Goal: Submit feedback/report problem

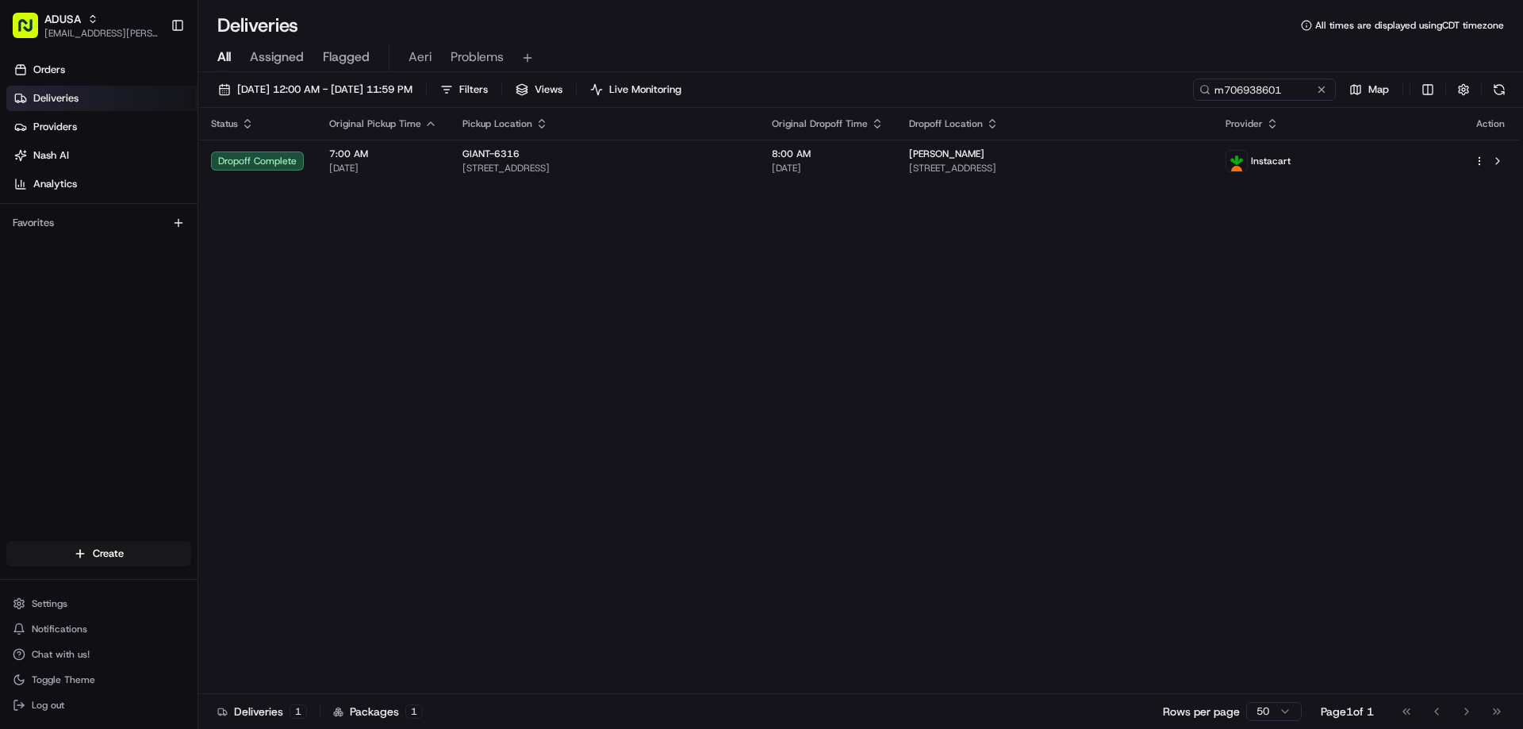
type input "m706938601"
click at [1330, 90] on input "m706938601" at bounding box center [1240, 90] width 190 height 22
click at [1315, 86] on button at bounding box center [1322, 90] width 16 height 16
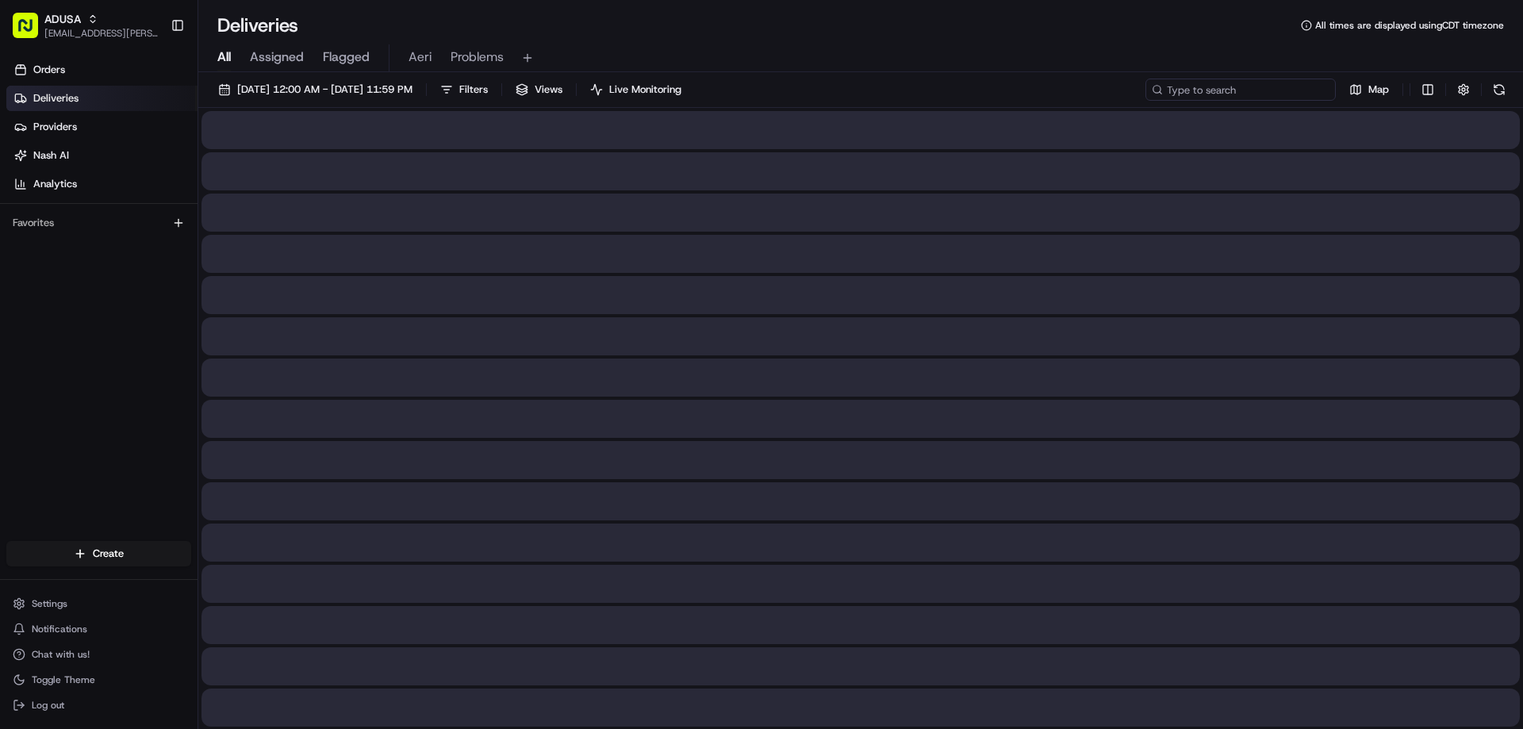
click at [1307, 86] on input at bounding box center [1240, 90] width 190 height 22
paste input "m692706175"
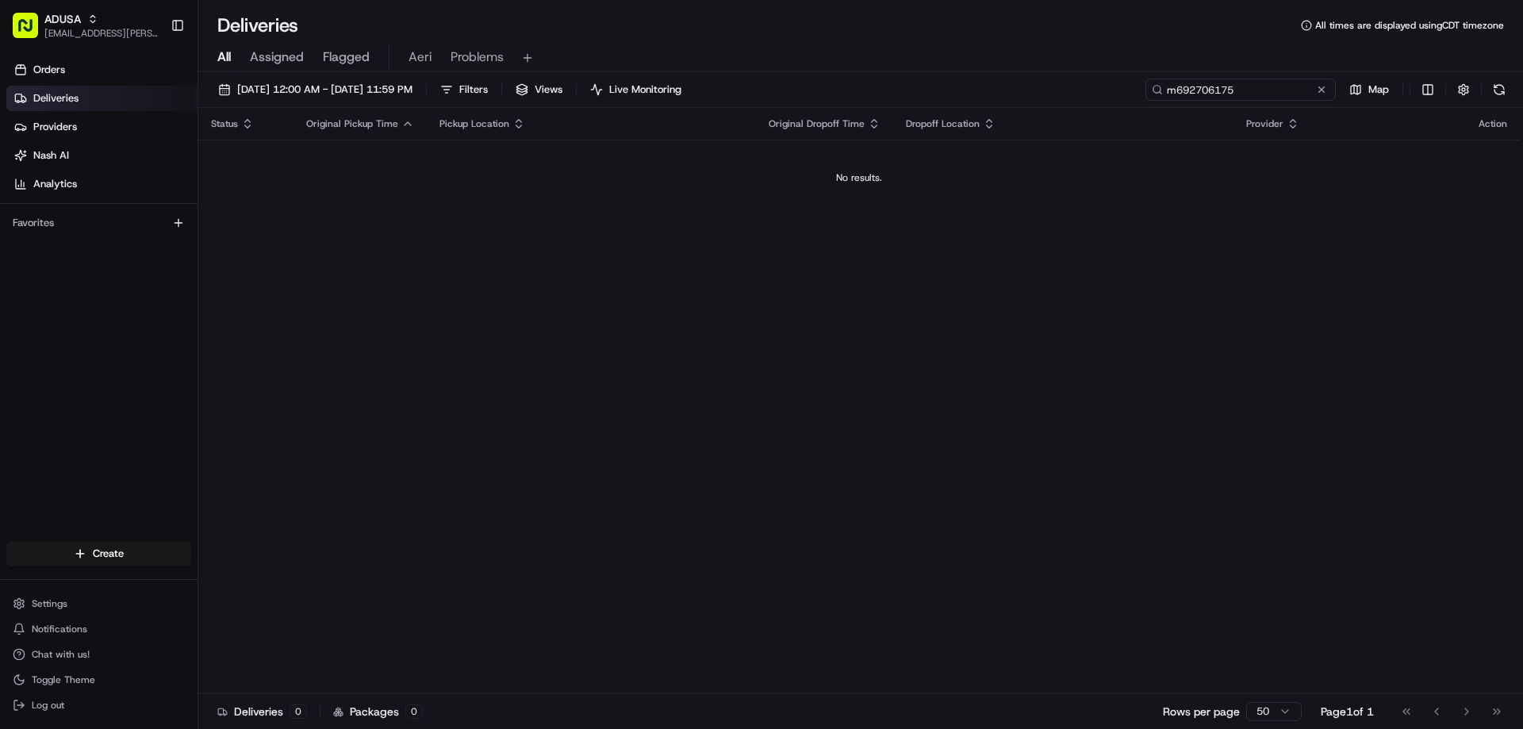
drag, startPoint x: 1181, startPoint y: 89, endPoint x: 1141, endPoint y: 91, distance: 40.5
click at [1153, 95] on input "m692706175" at bounding box center [1240, 90] width 190 height 22
type input "m692706175"
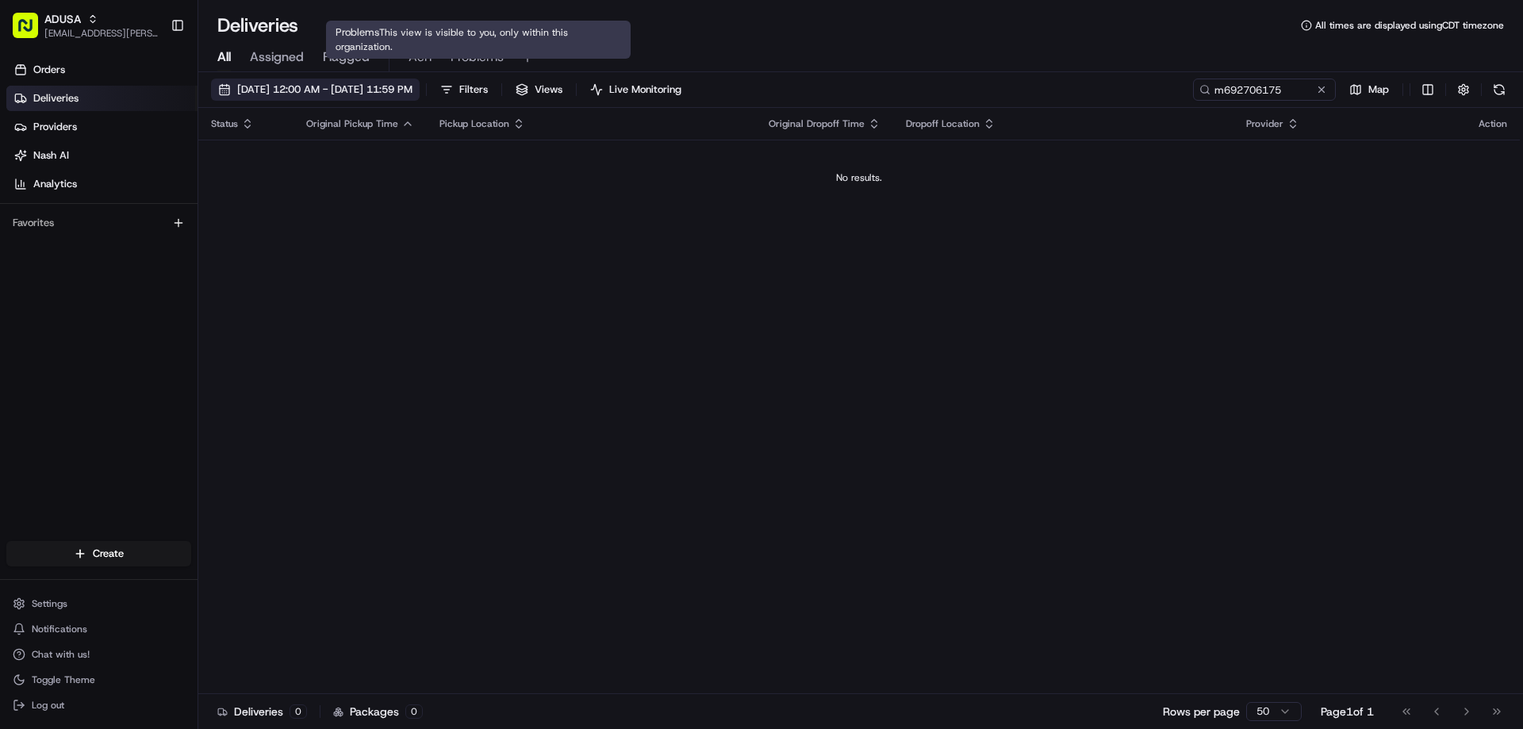
click at [303, 86] on span "[DATE] 12:00 AM - [DATE] 11:59 PM" at bounding box center [324, 90] width 175 height 14
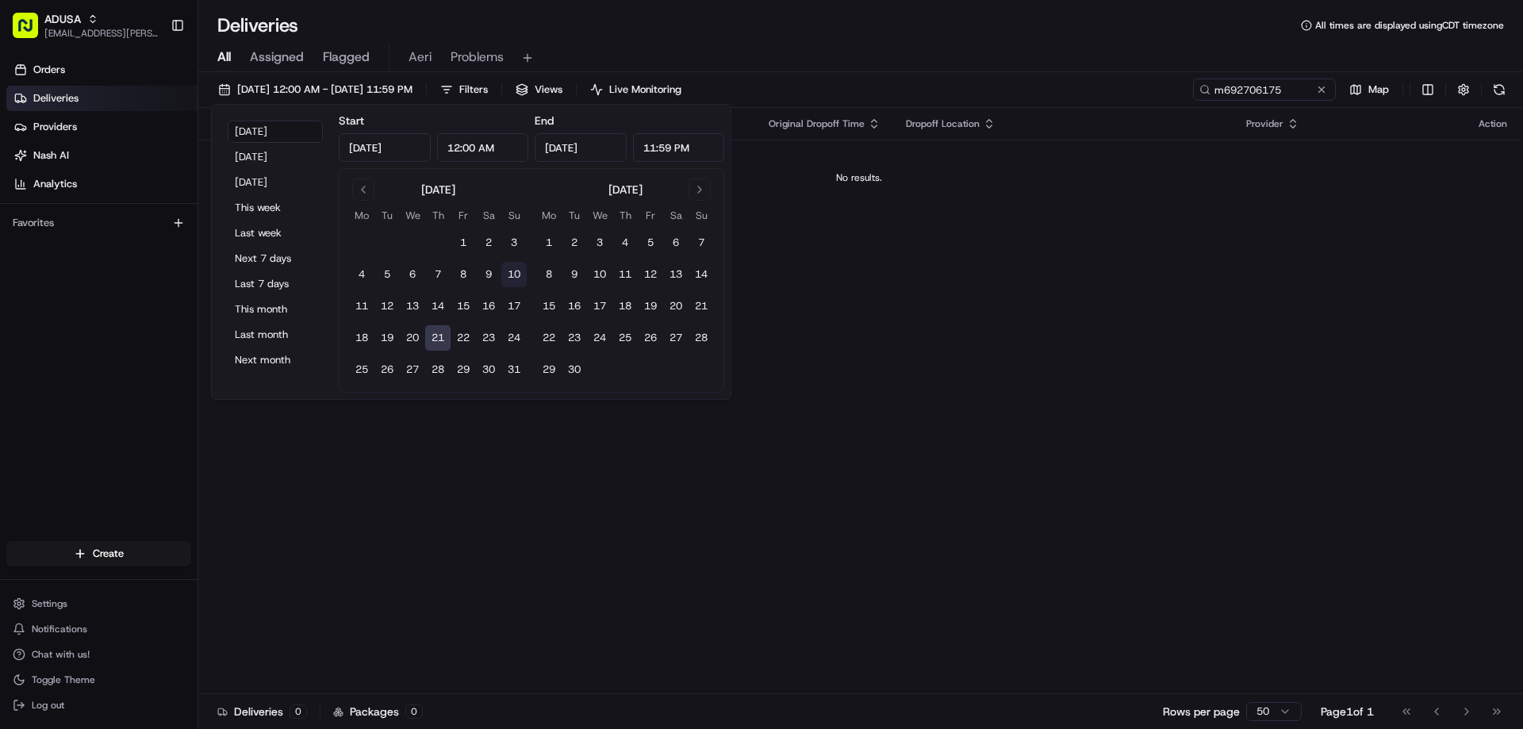
click at [507, 276] on button "10" at bounding box center [513, 274] width 25 height 25
type input "[DATE]"
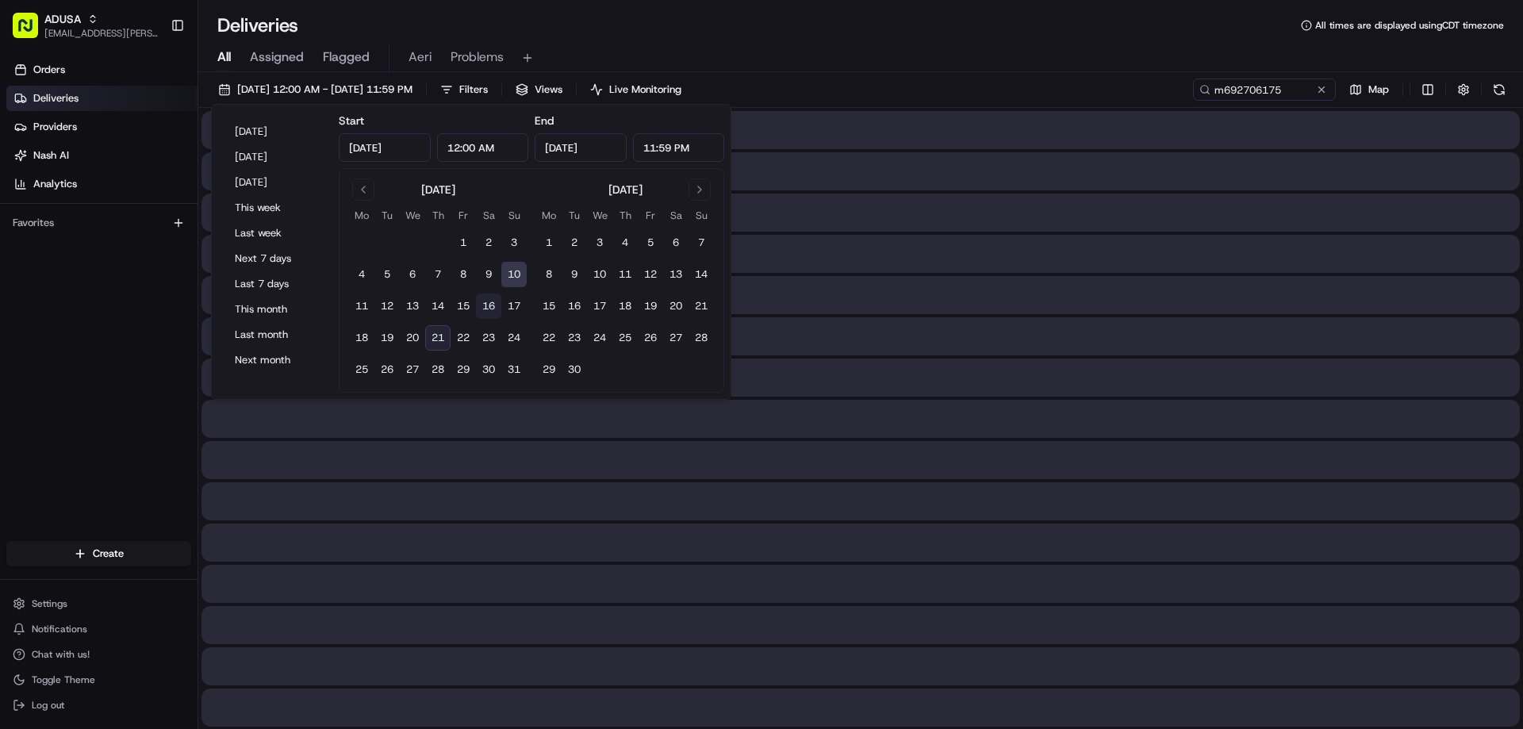
click at [489, 305] on button "16" at bounding box center [488, 306] width 25 height 25
type input "[DATE]"
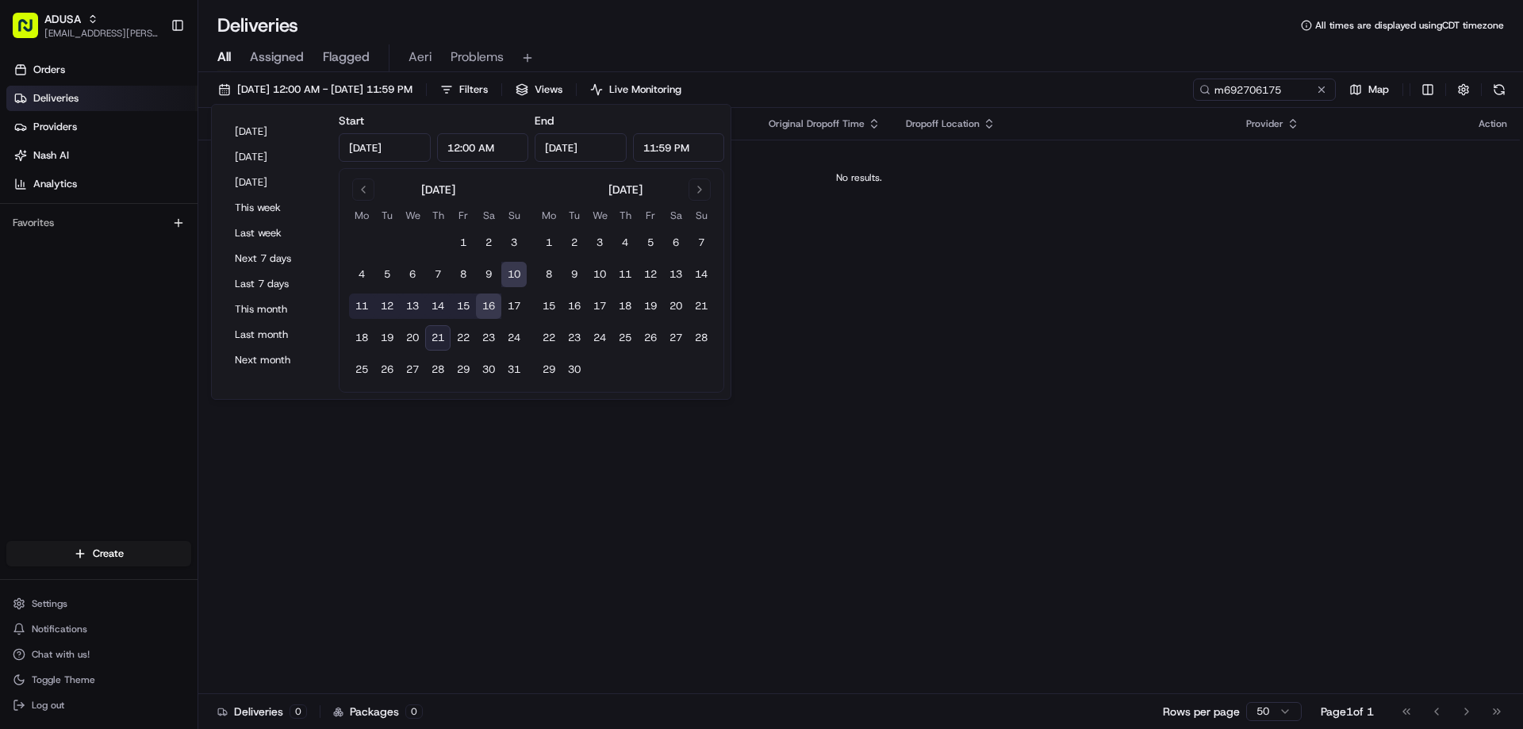
click at [873, 41] on div "All Assigned Flagged Aeri Problems" at bounding box center [860, 55] width 1325 height 34
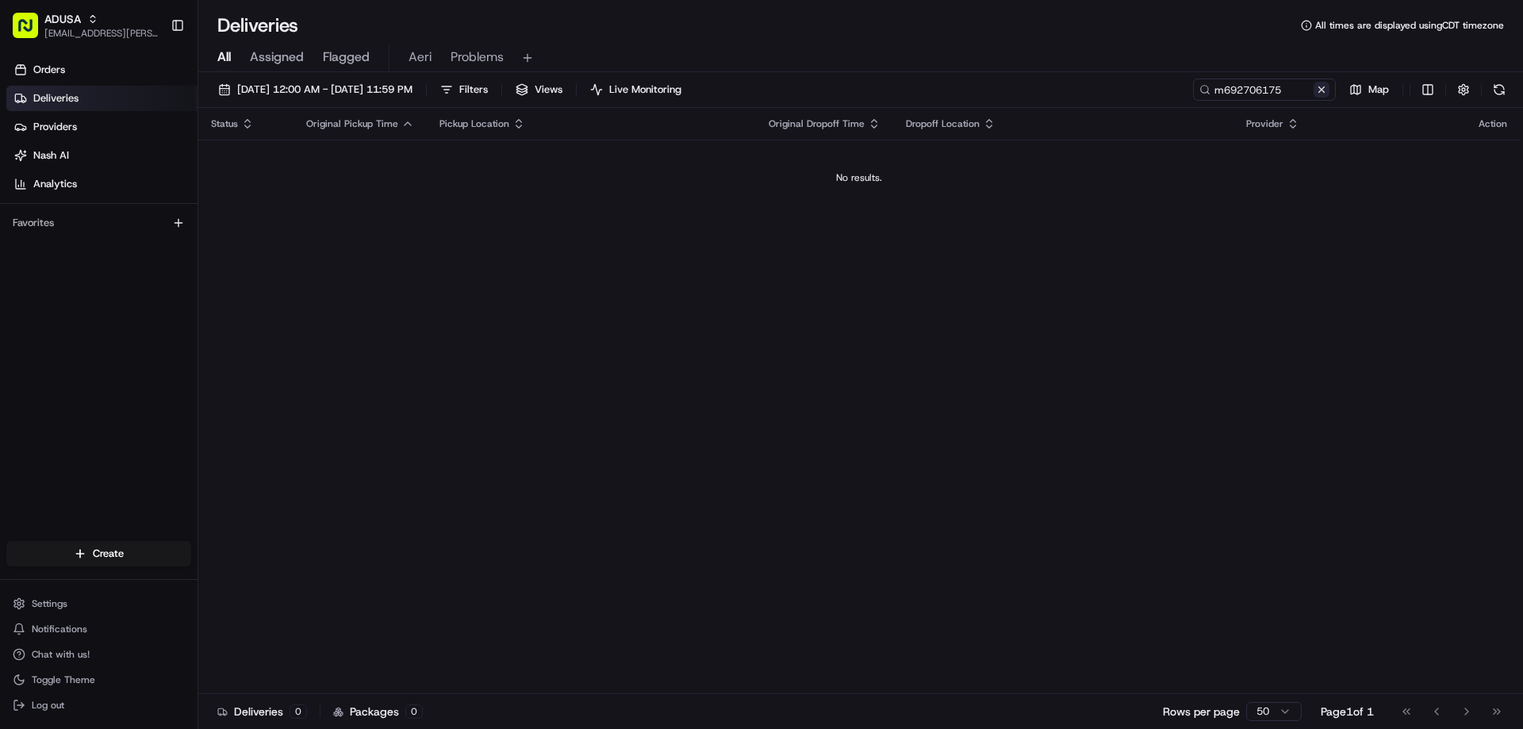
click at [1325, 88] on button at bounding box center [1322, 90] width 16 height 16
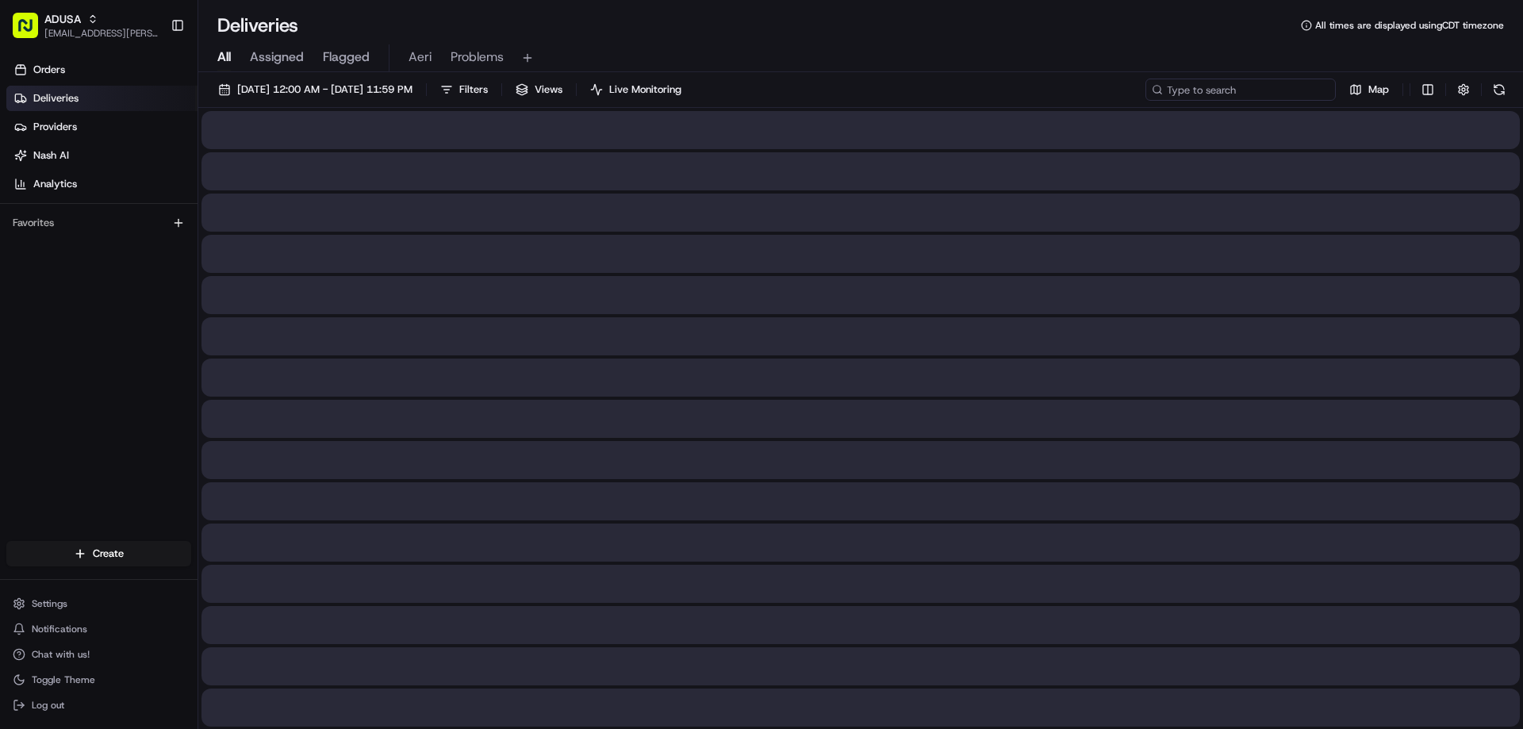
click at [1304, 90] on input at bounding box center [1240, 90] width 190 height 22
paste input "m704407061"
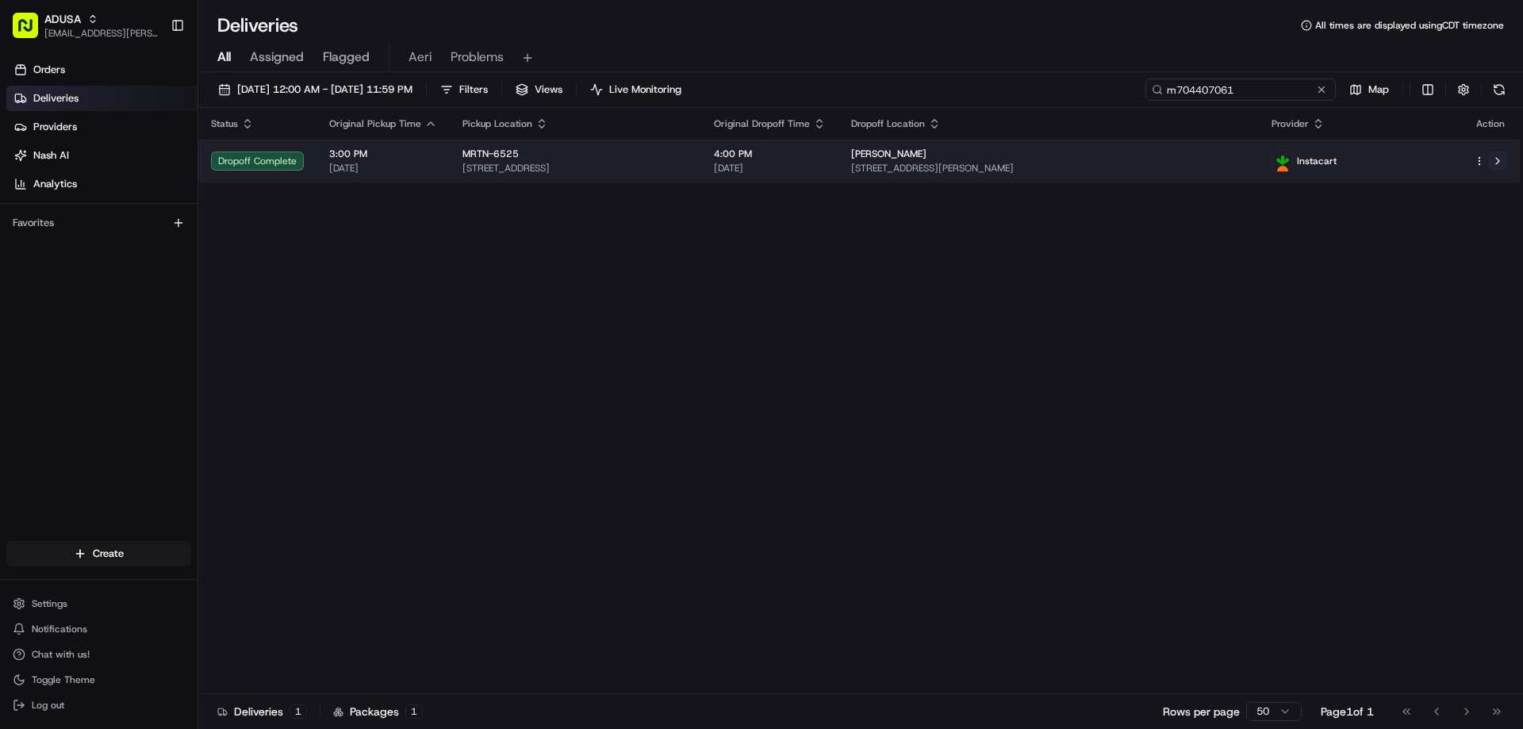
type input "m704407061"
click at [1499, 164] on button at bounding box center [1497, 161] width 19 height 19
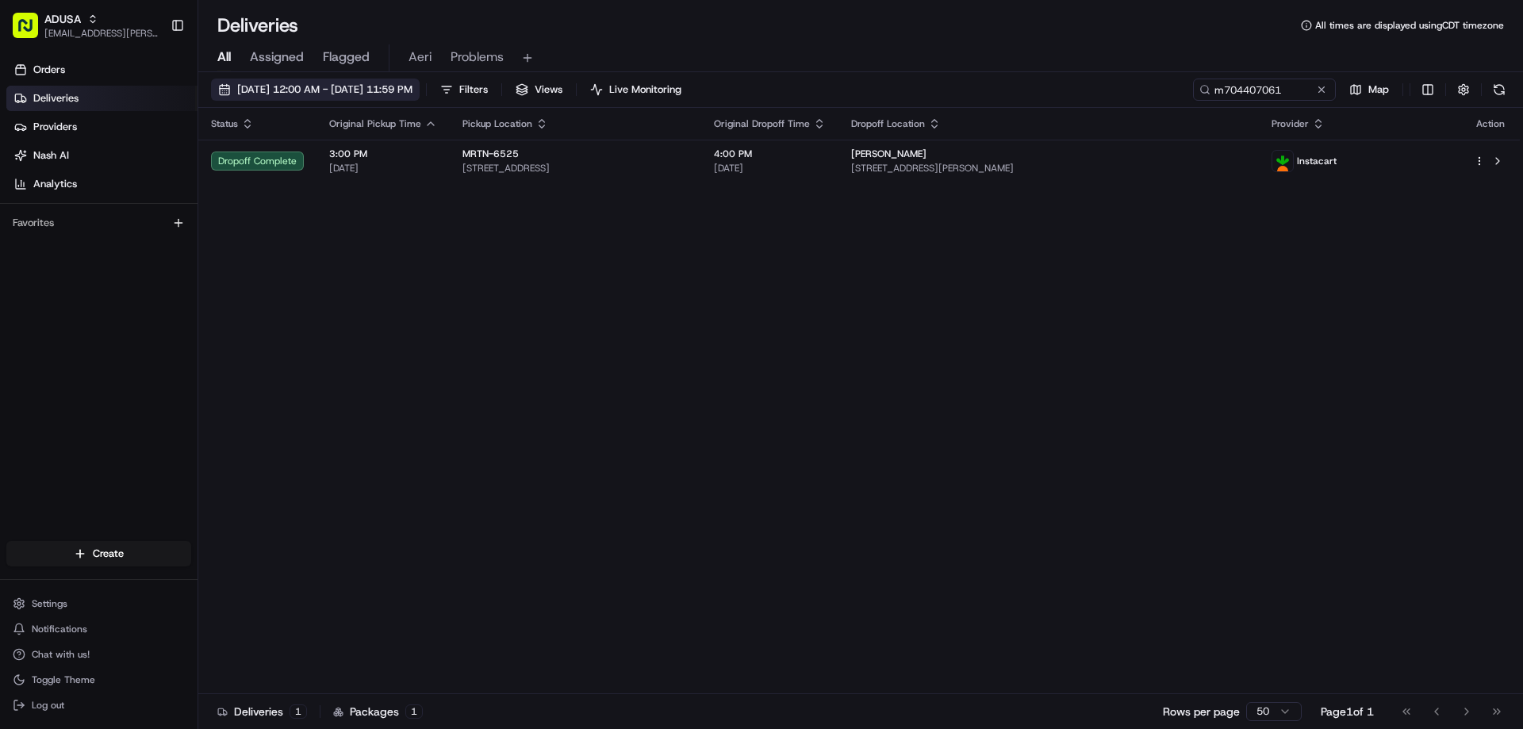
click at [337, 84] on span "[DATE] 12:00 AM - [DATE] 11:59 PM" at bounding box center [324, 90] width 175 height 14
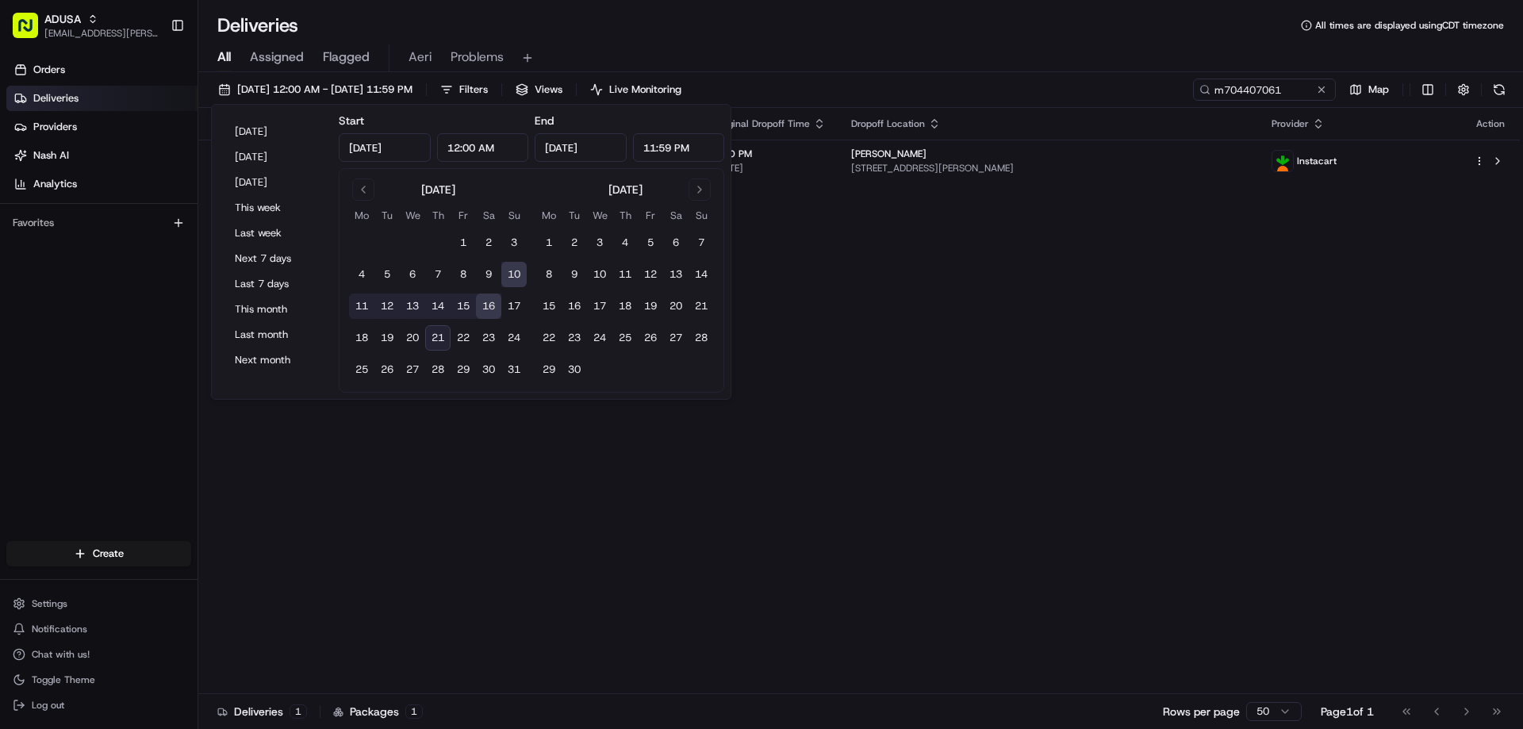
click at [435, 333] on button "21" at bounding box center [437, 337] width 25 height 25
type input "[DATE]"
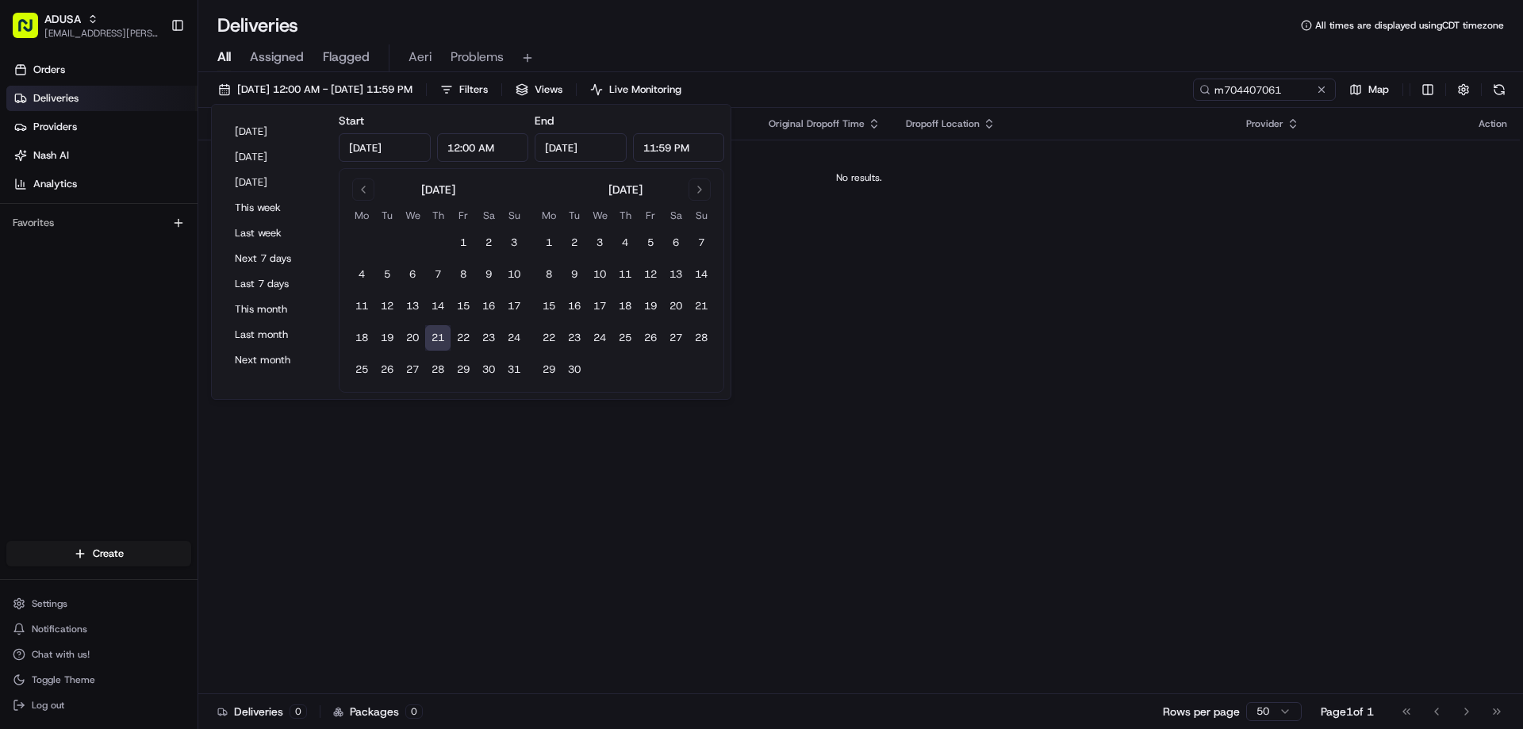
click at [875, 88] on div "[DATE] 12:00 AM - [DATE] 11:59 PM Filters Views Live Monitoring m704407061 Map" at bounding box center [860, 93] width 1325 height 29
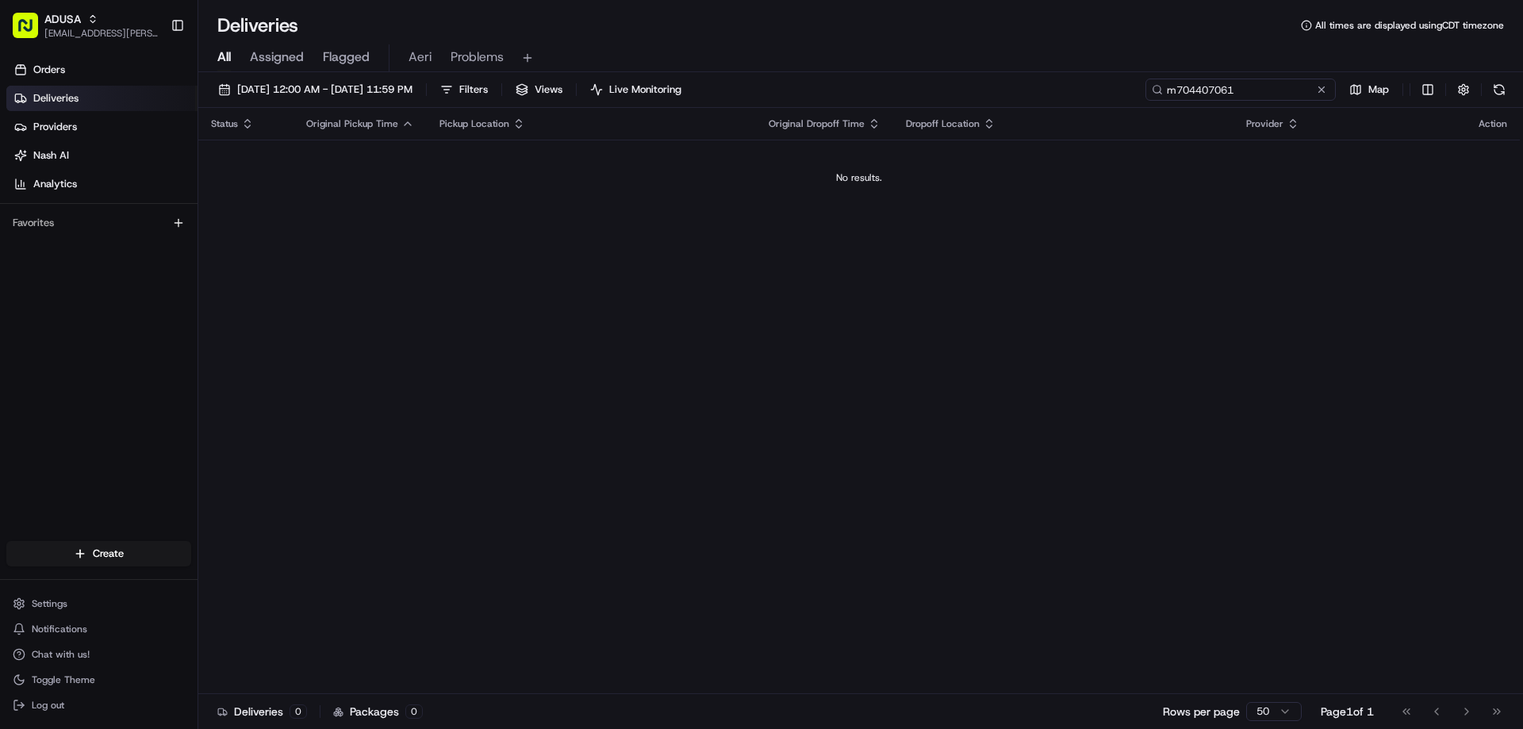
click at [1274, 89] on input "m704407061" at bounding box center [1240, 90] width 190 height 22
click at [1321, 93] on button at bounding box center [1322, 90] width 16 height 16
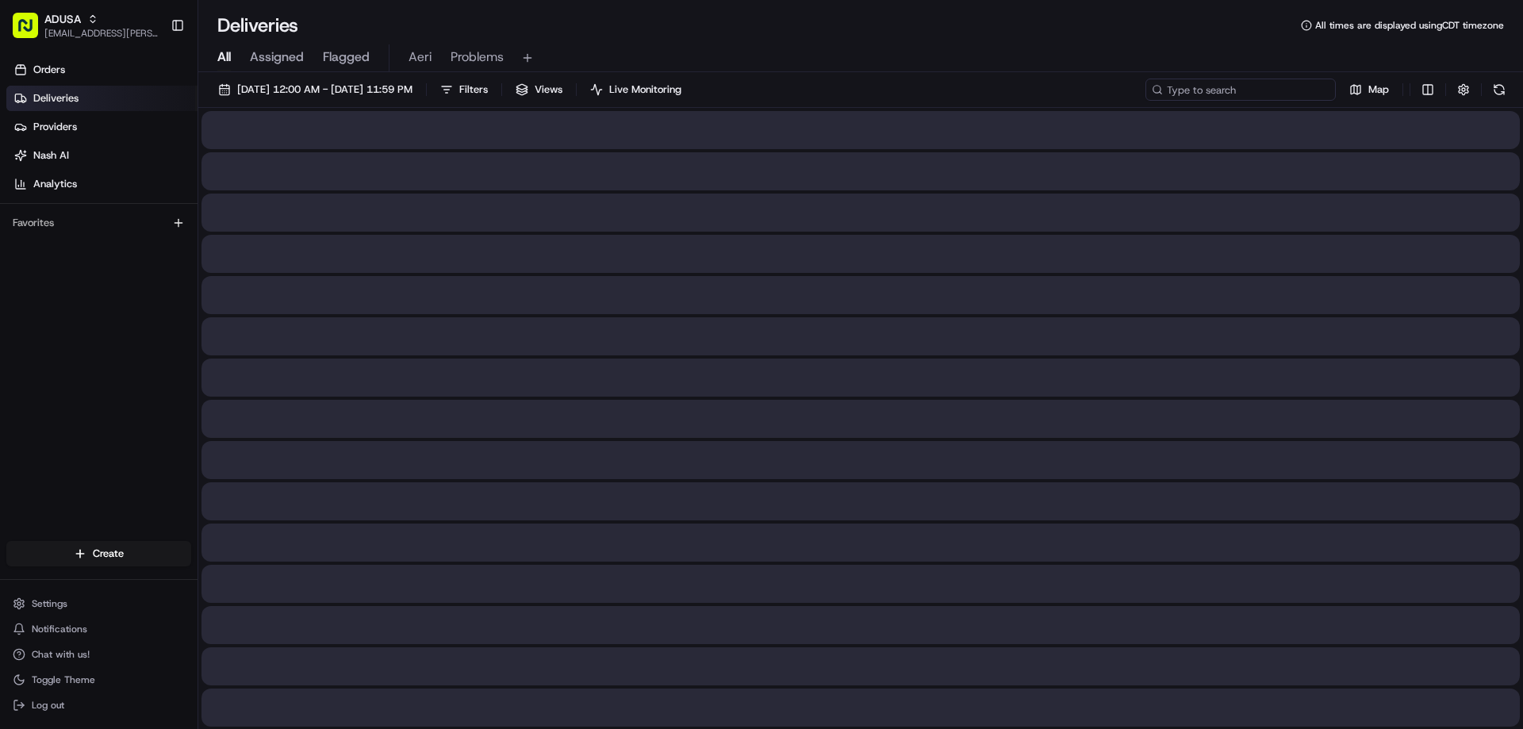
click at [1284, 86] on input at bounding box center [1240, 90] width 190 height 22
paste input "m705344233"
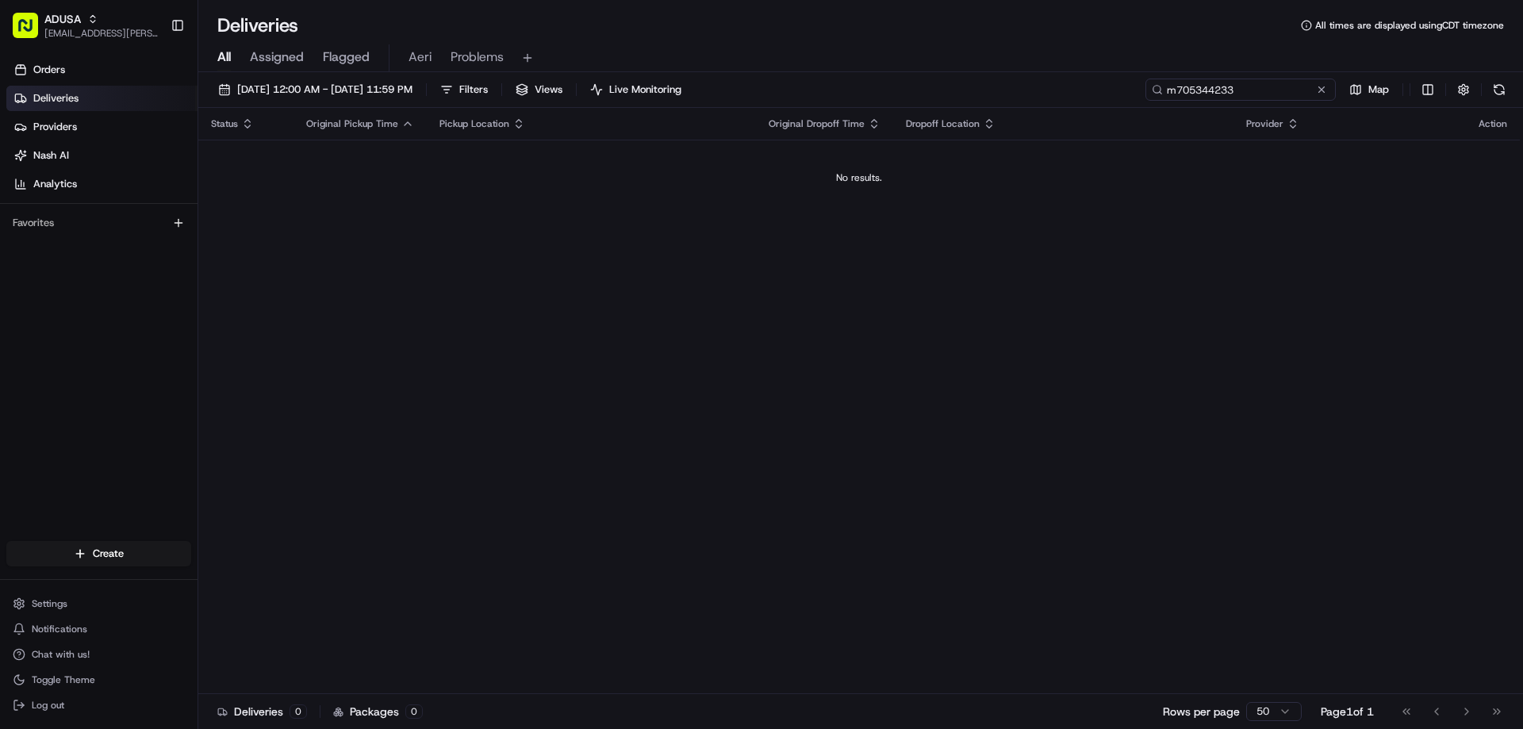
drag, startPoint x: 1177, startPoint y: 90, endPoint x: 1105, endPoint y: 98, distance: 72.6
click at [1143, 90] on div "[DATE] 12:00 AM - [DATE] 11:59 PM Filters Views Live Monitoring m705344233 Map" at bounding box center [860, 93] width 1325 height 29
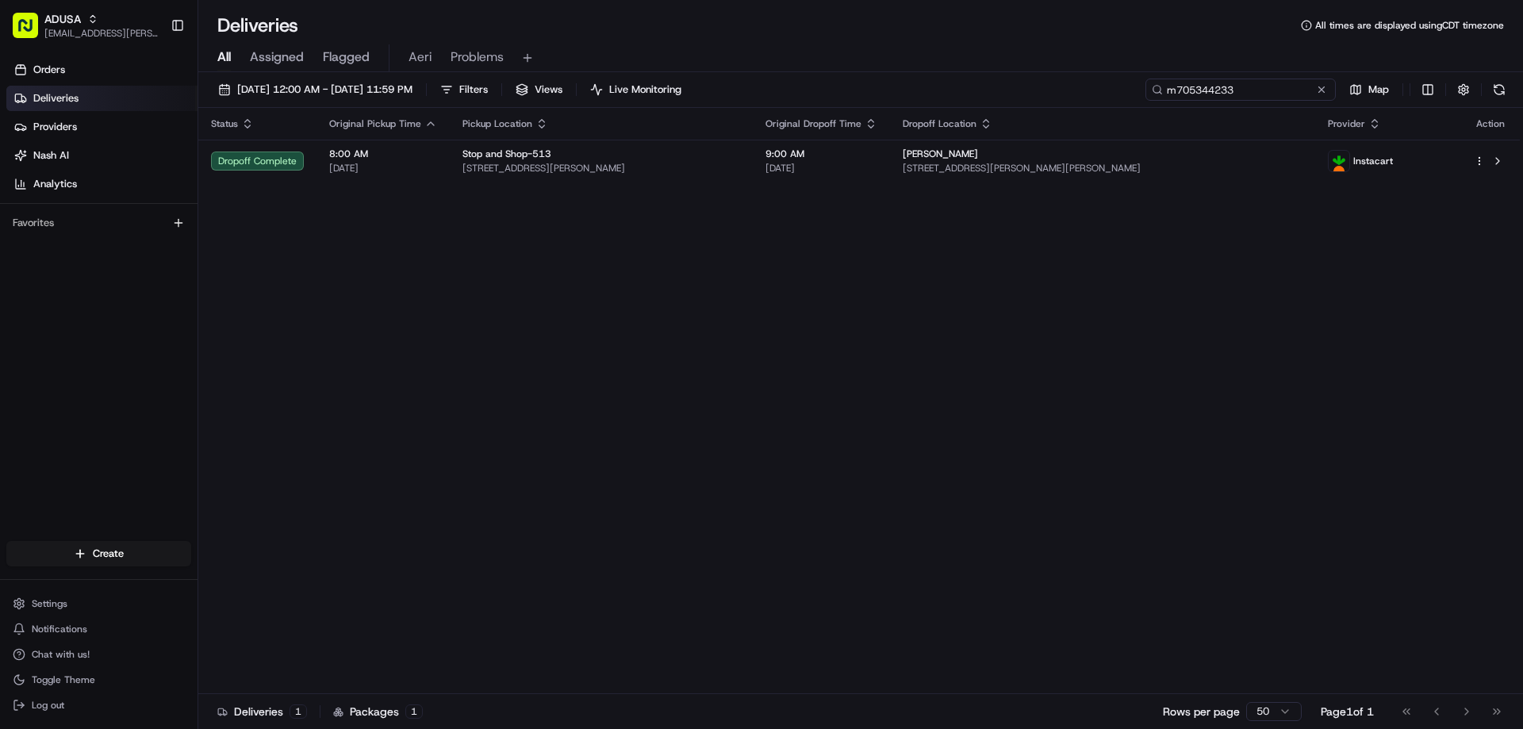
type input "m705344233"
click at [1328, 95] on button at bounding box center [1322, 90] width 16 height 16
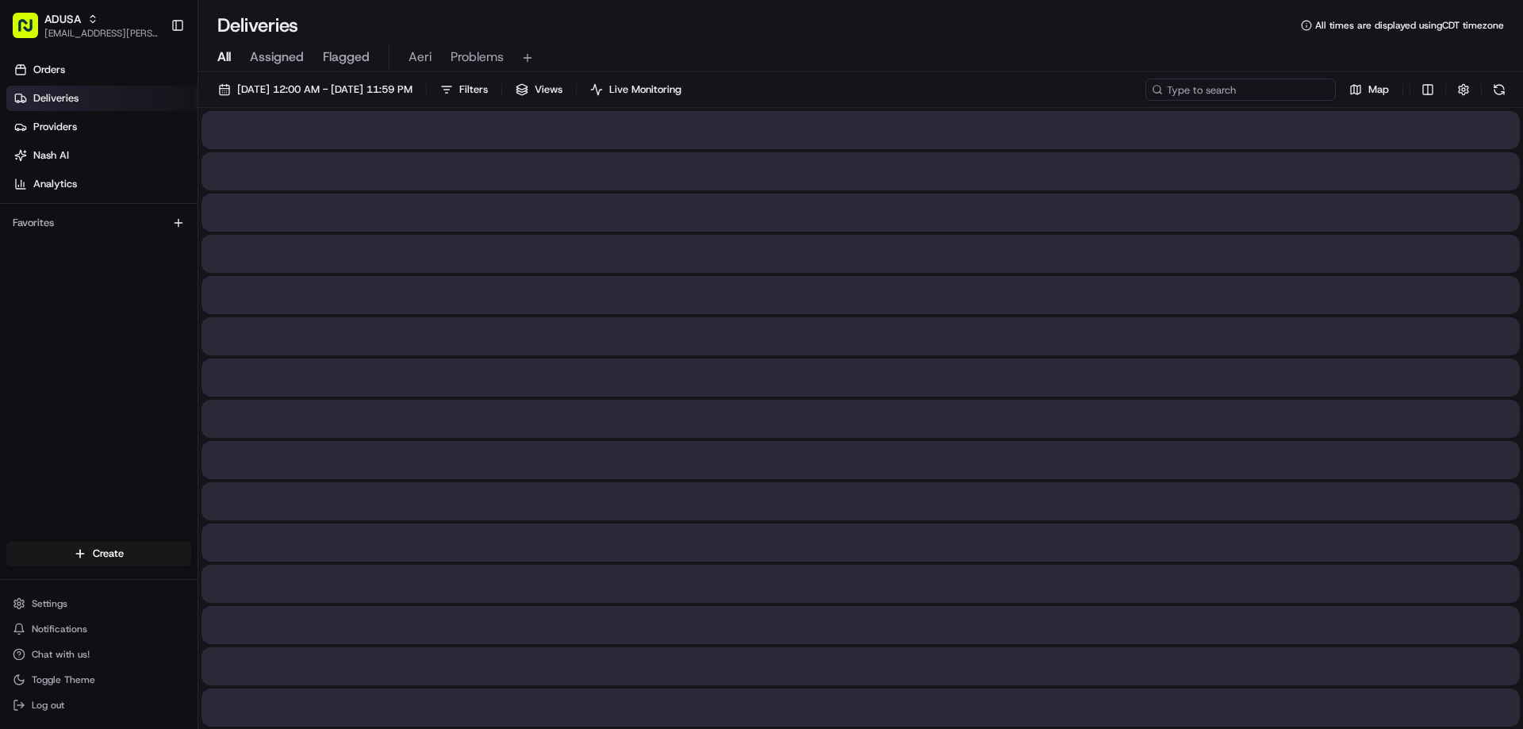
click at [1302, 87] on input at bounding box center [1240, 90] width 190 height 22
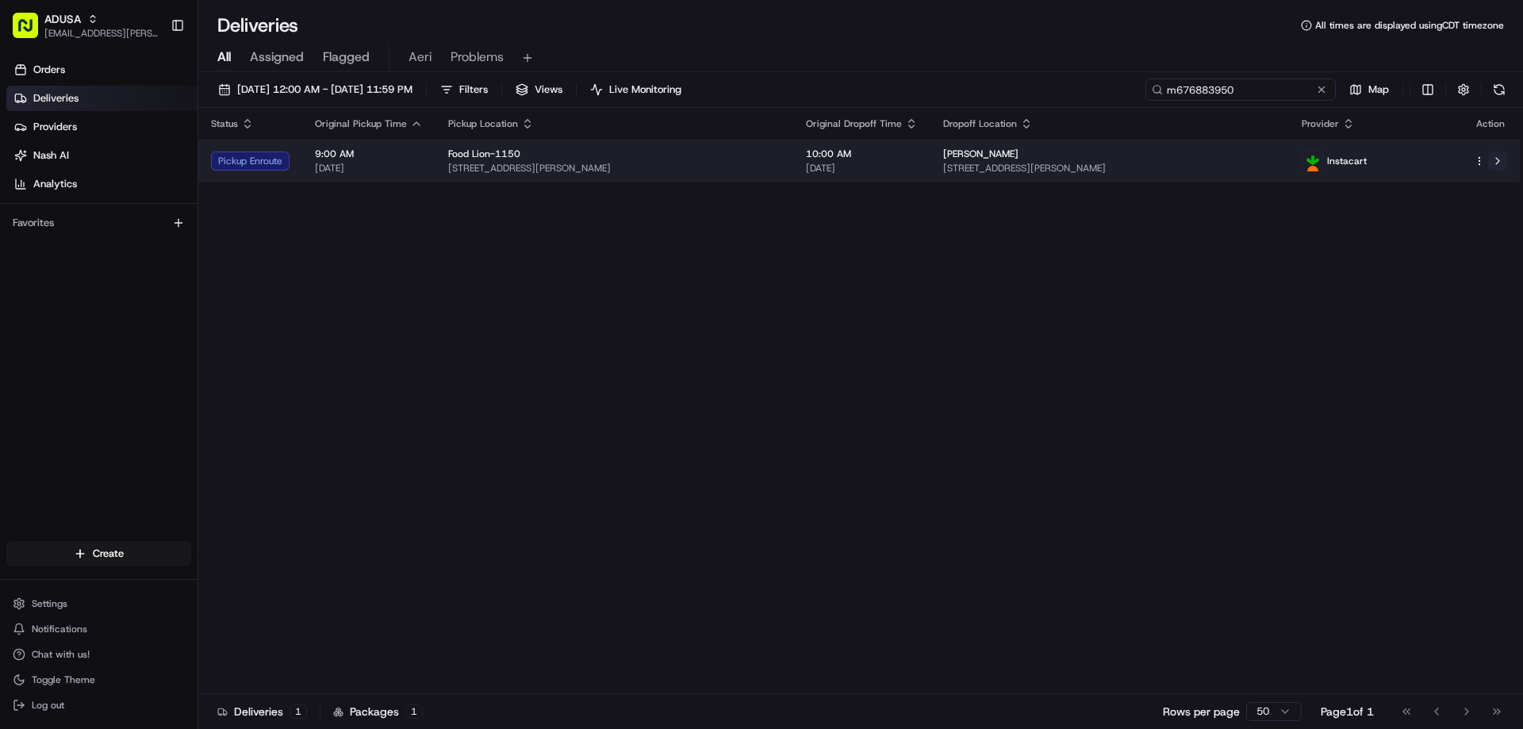
type input "m676883950"
click at [1497, 163] on button at bounding box center [1497, 161] width 19 height 19
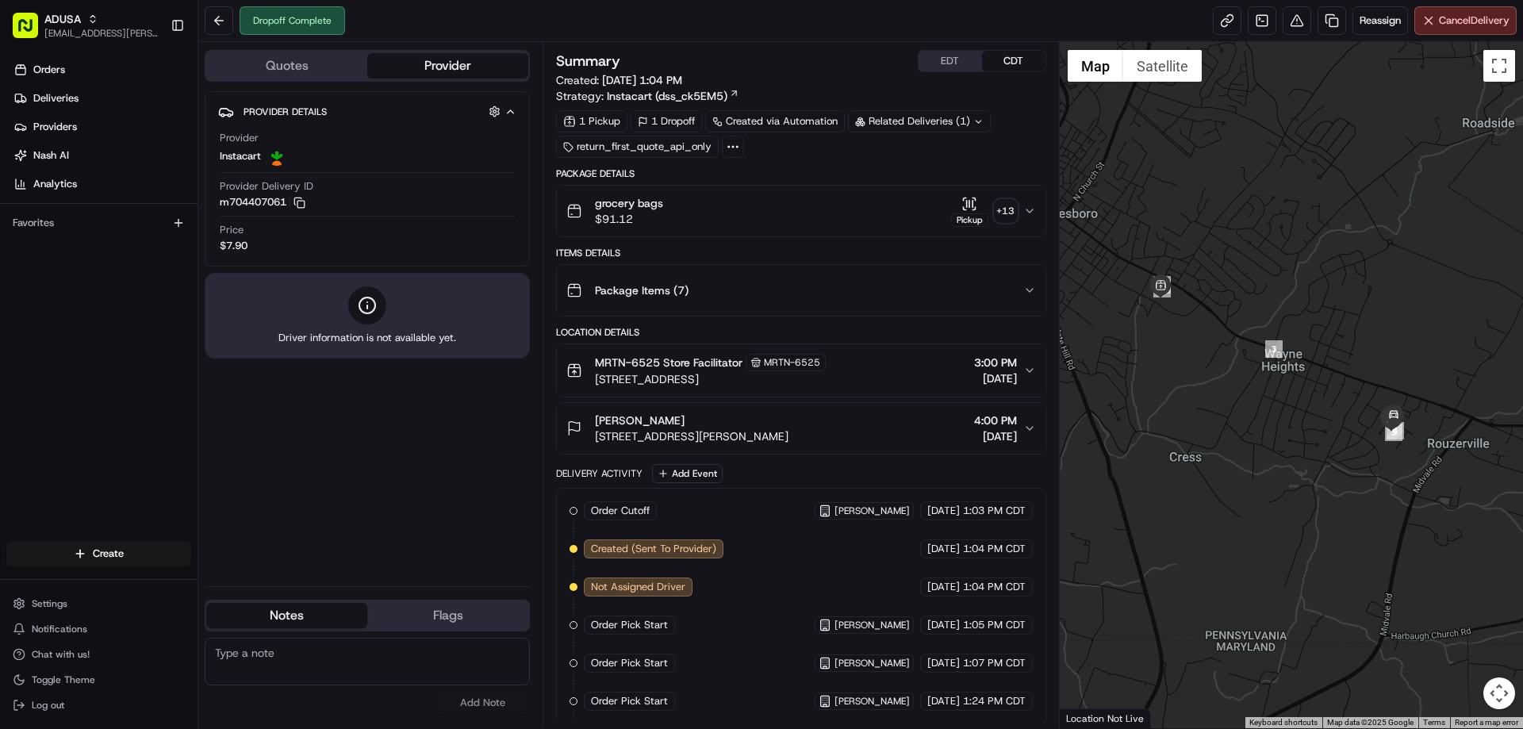
drag, startPoint x: 1410, startPoint y: 396, endPoint x: 1359, endPoint y: 326, distance: 86.3
click at [1359, 326] on div at bounding box center [1292, 385] width 464 height 686
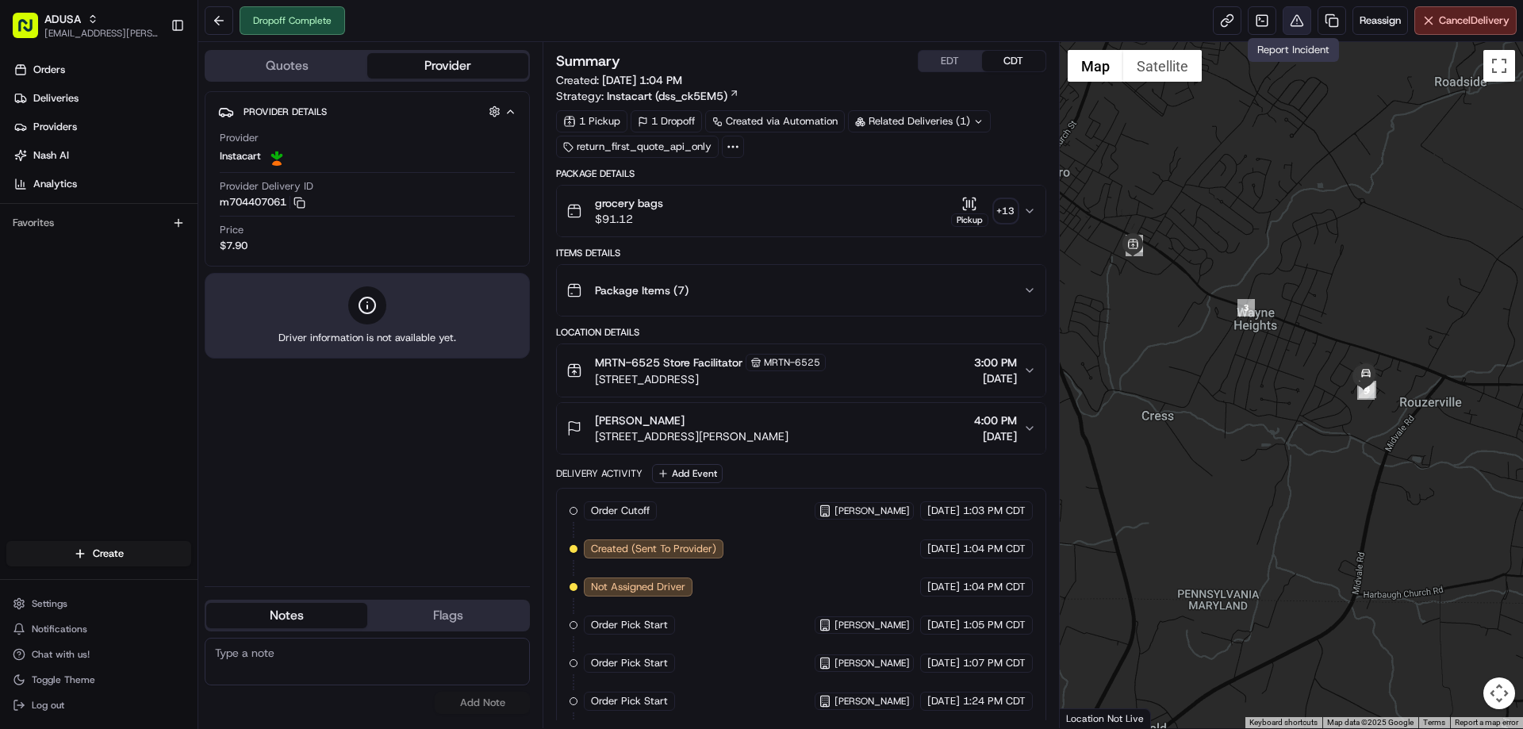
click at [1297, 19] on button at bounding box center [1297, 20] width 29 height 29
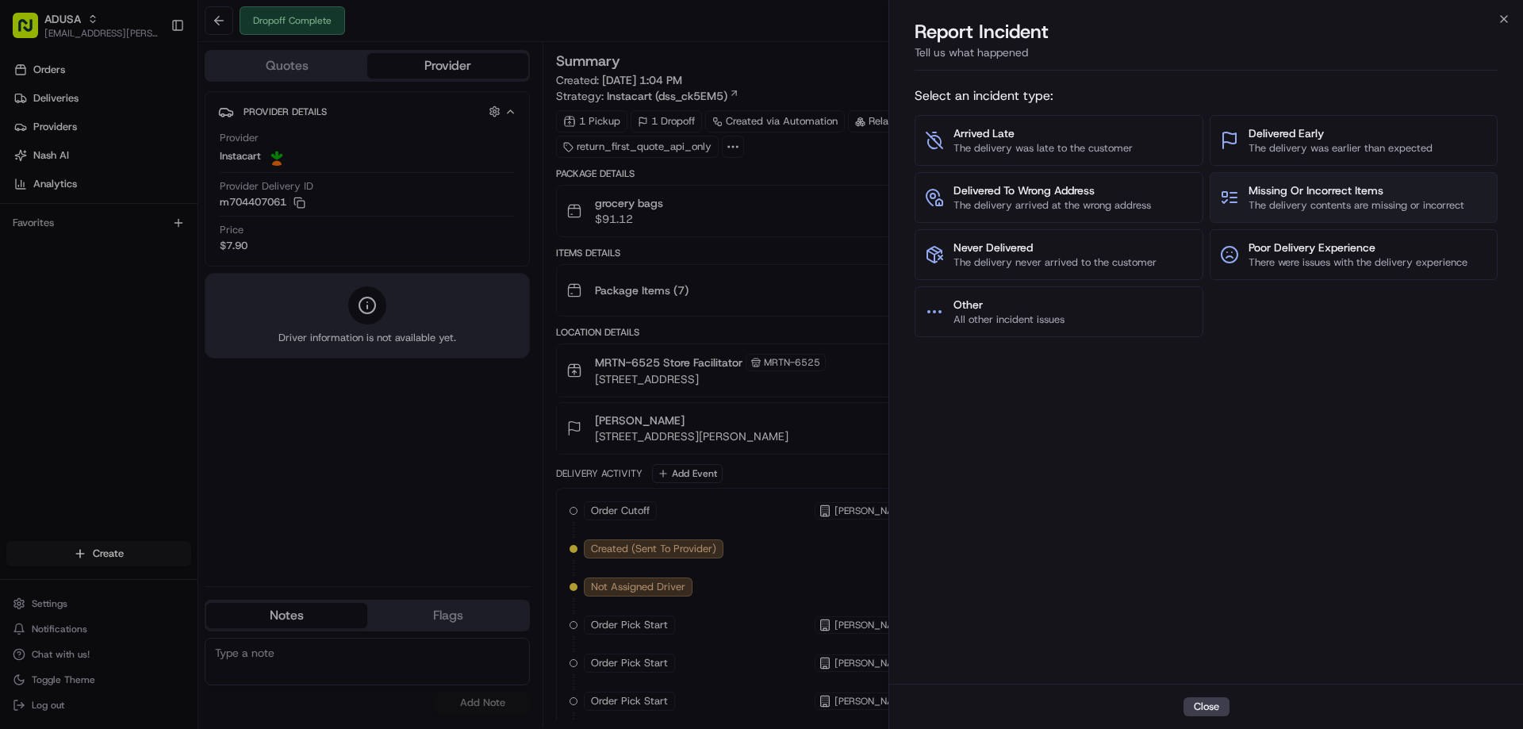
click at [1301, 202] on span "The delivery contents are missing or incorrect" at bounding box center [1357, 205] width 216 height 14
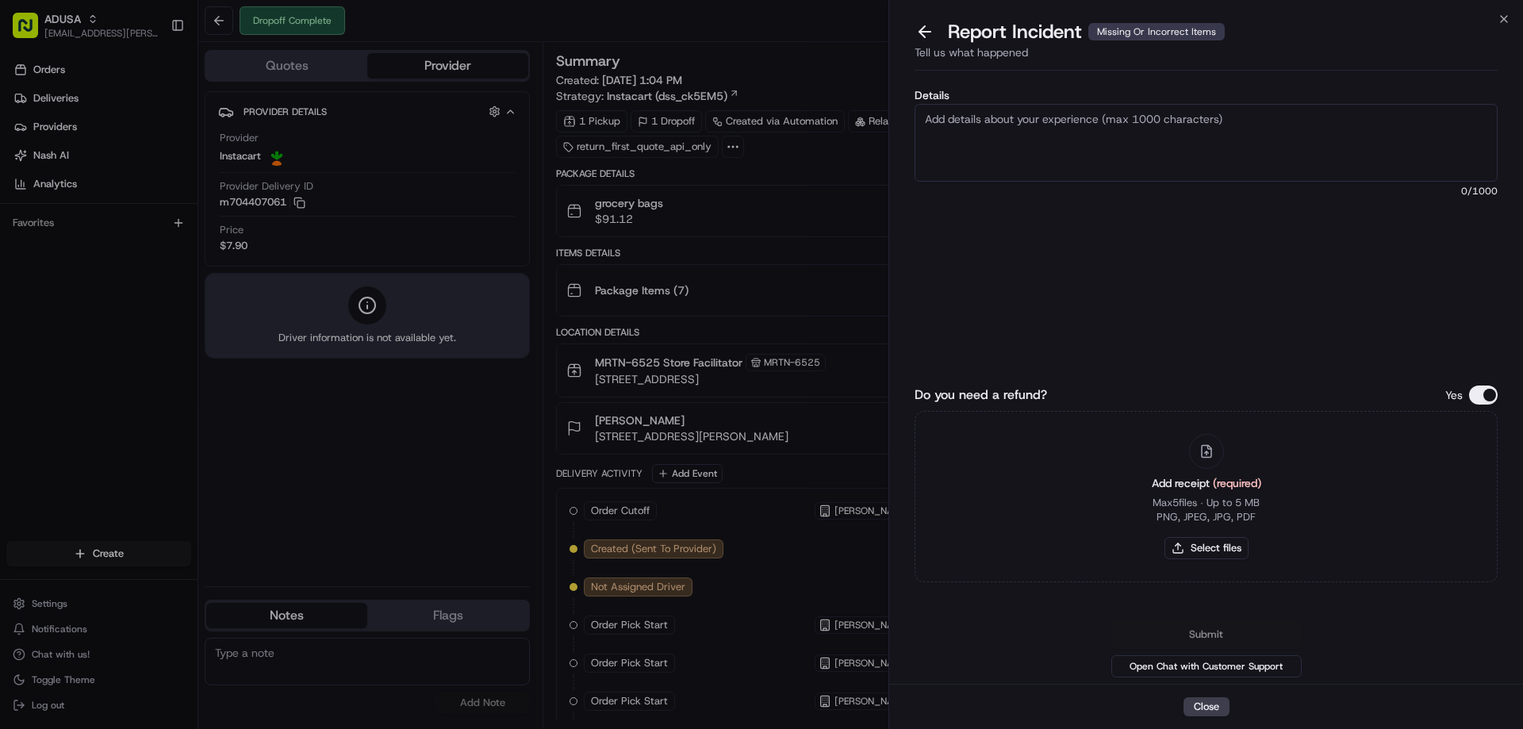
click at [1301, 202] on div "Details 0 /1000" at bounding box center [1206, 208] width 583 height 236
click at [928, 38] on button at bounding box center [924, 32] width 33 height 22
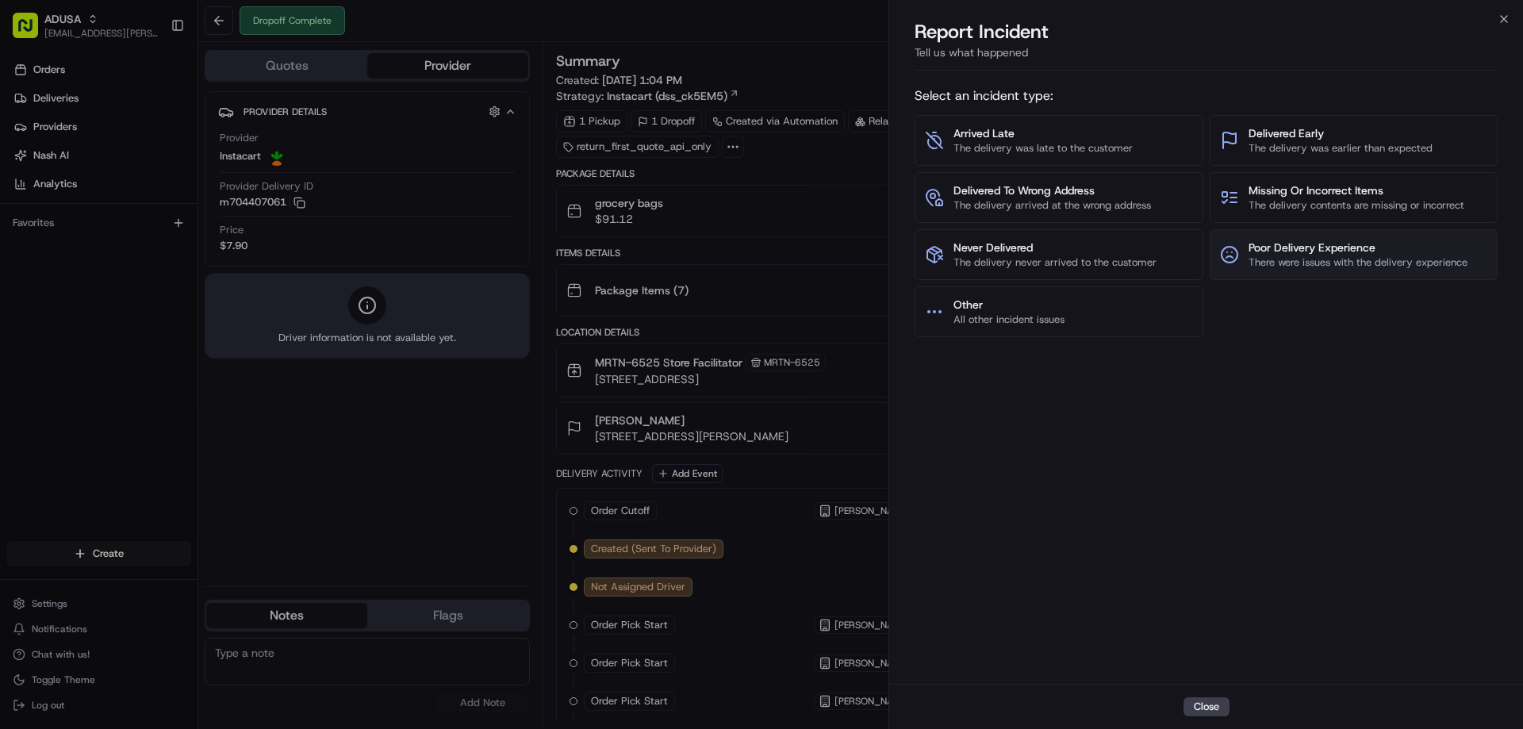
click at [1326, 264] on span "There were issues with the delivery experience" at bounding box center [1358, 262] width 219 height 14
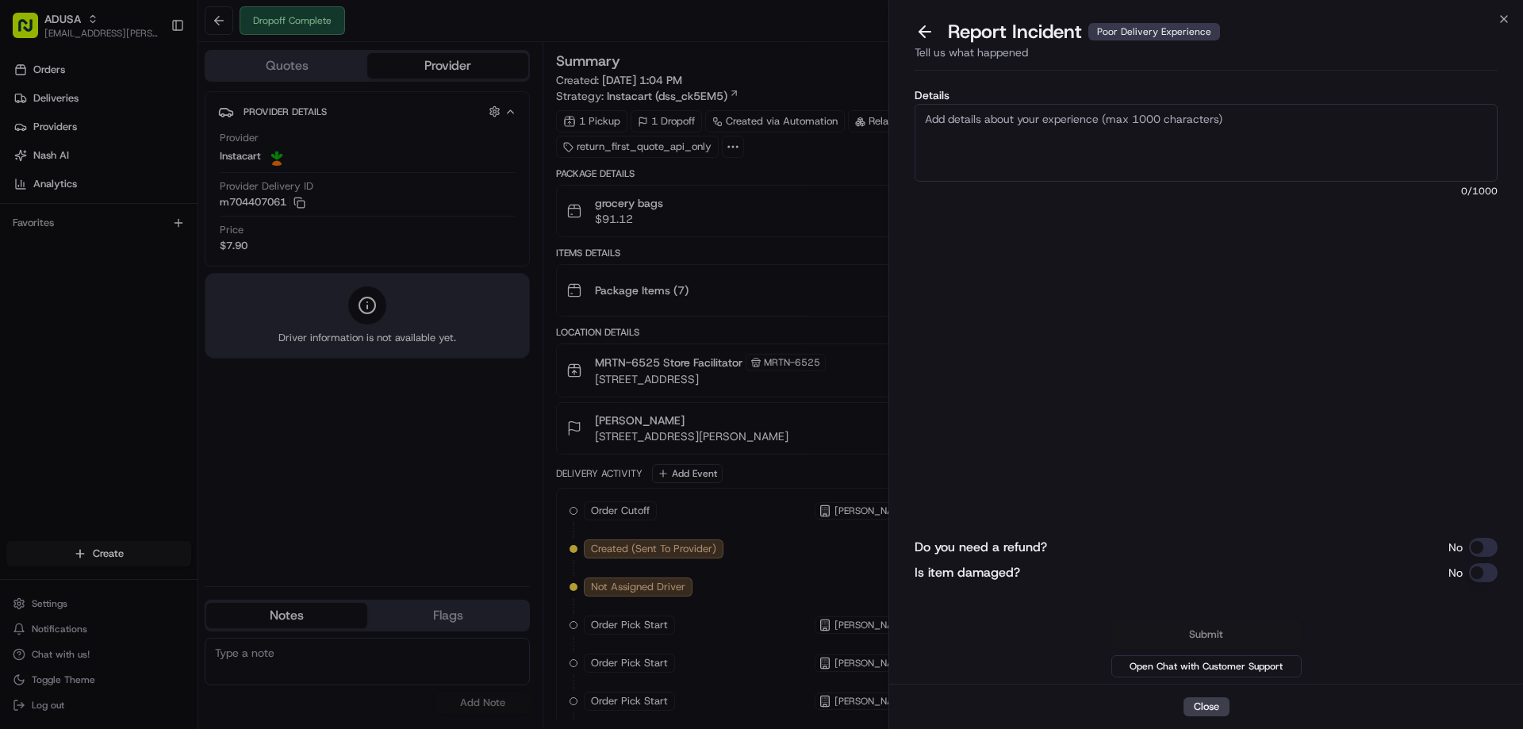
click at [1122, 144] on textarea "Details" at bounding box center [1206, 143] width 583 height 78
type textarea "I"
type textarea "$31.94- Total refund requested for thawed/melted items."
click at [1482, 548] on button "Do you need a refund?" at bounding box center [1483, 547] width 29 height 19
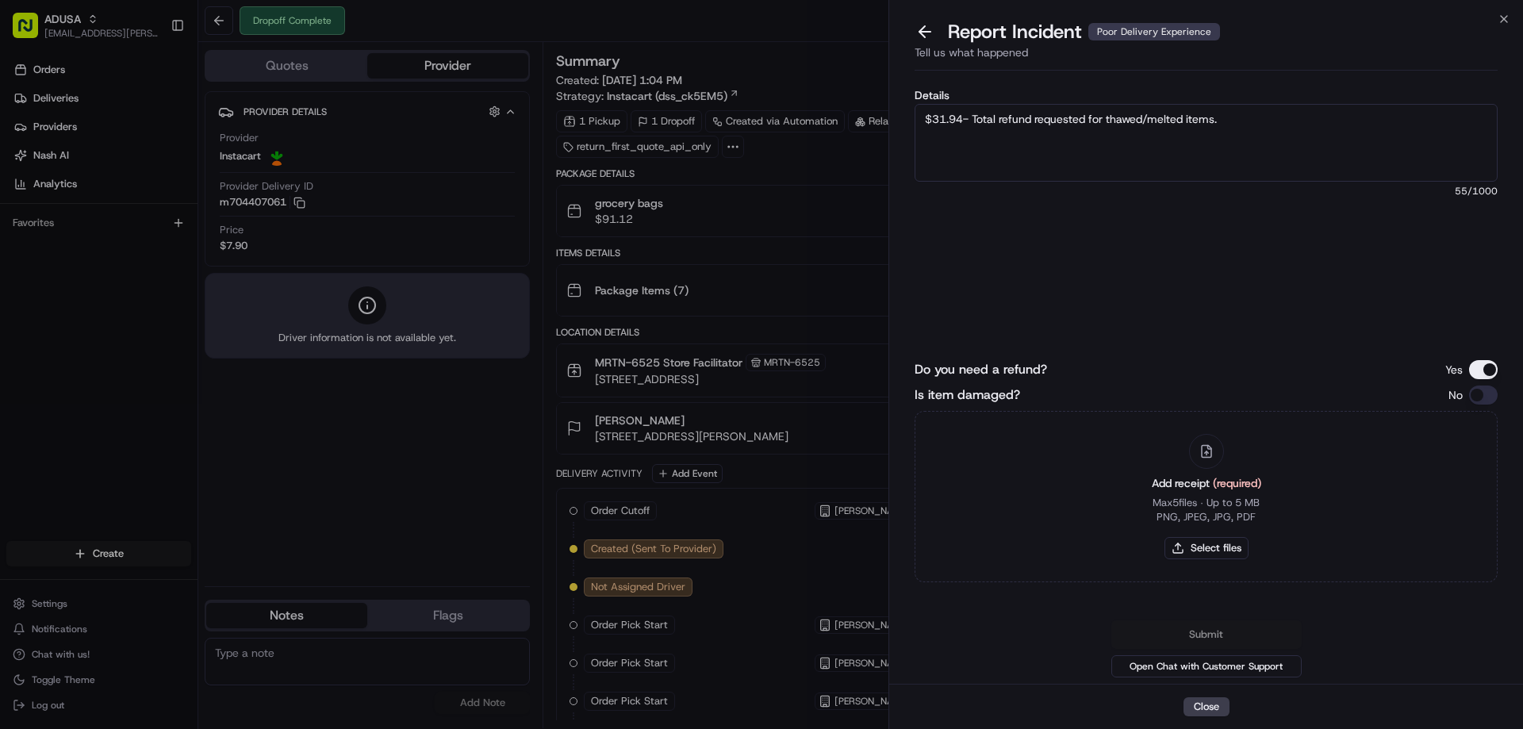
click at [1488, 397] on button "Is item damaged?" at bounding box center [1483, 395] width 29 height 19
click at [1208, 538] on button "Select files" at bounding box center [1207, 548] width 84 height 22
type input "C:\fakepath\m704407061IV.PNG"
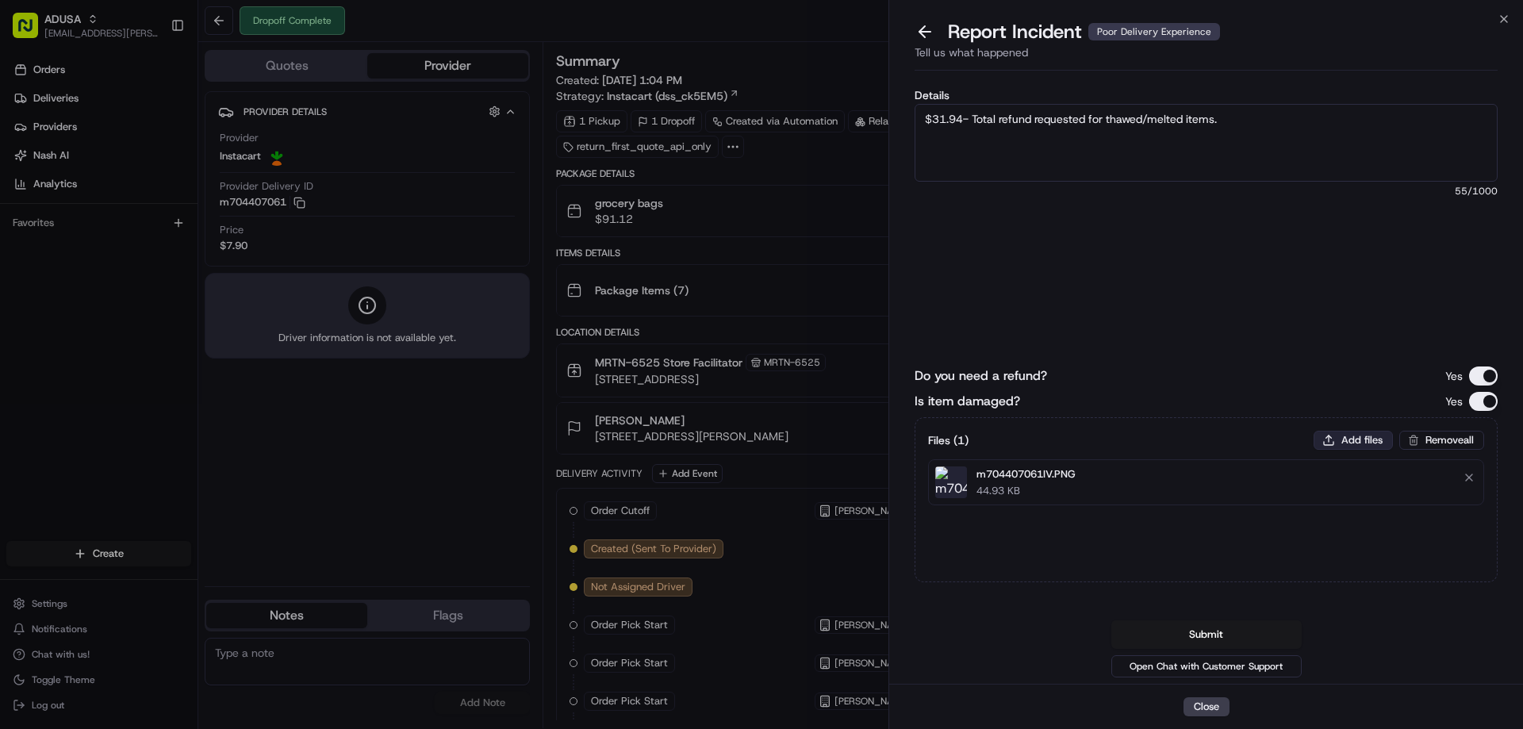
click at [1359, 436] on button "Add files" at bounding box center [1353, 440] width 79 height 19
type input "C:\fakepath\m704407061.pdf"
click at [1483, 405] on button "Is item damaged?" at bounding box center [1483, 401] width 29 height 19
click at [1221, 294] on div "Details $31.94- Total refund requested for thawed/melted items. 55 /1000" at bounding box center [1206, 208] width 583 height 236
click at [1321, 319] on div "Details $31.94- Total refund requested for thawed/melted items. 55 /1000" at bounding box center [1206, 208] width 583 height 236
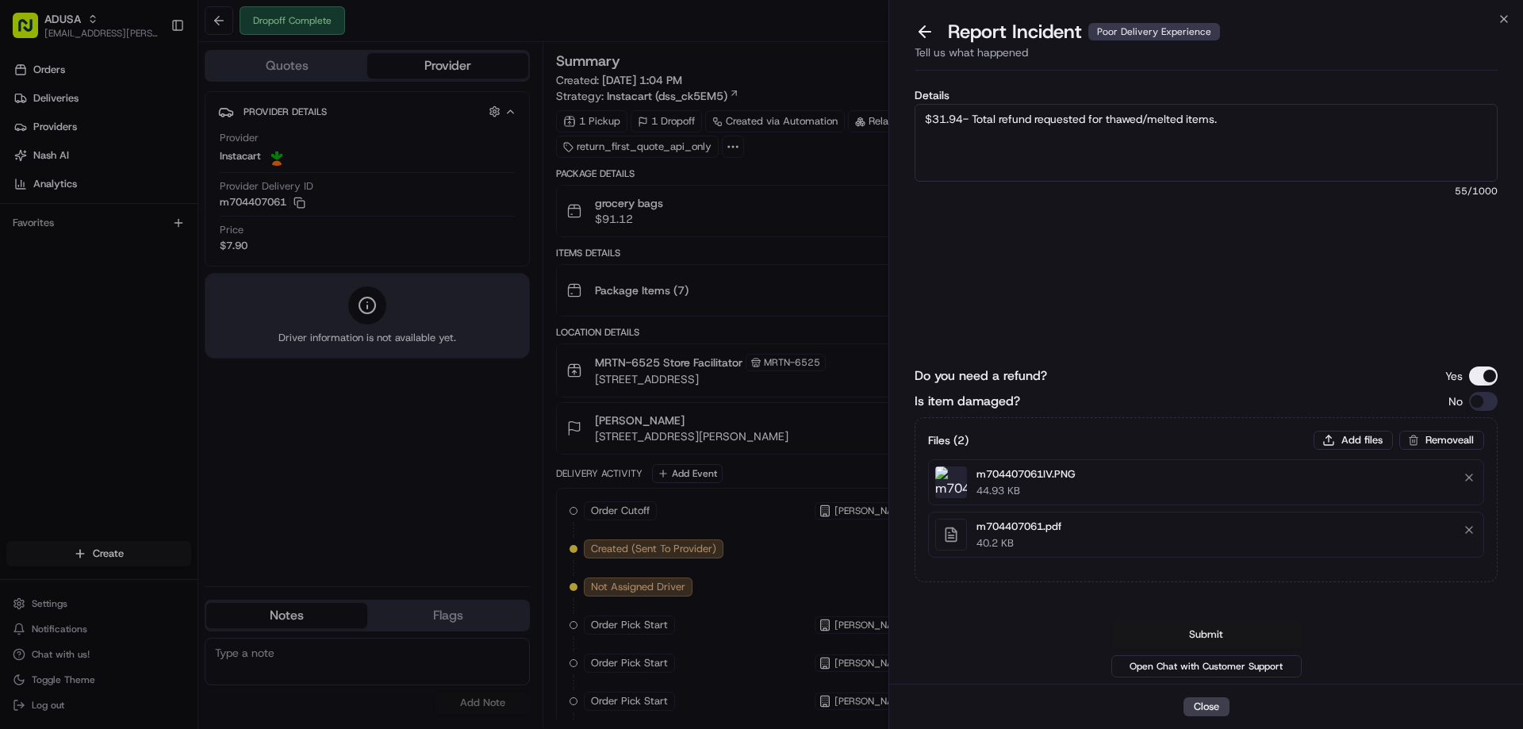
click at [1201, 631] on button "Submit" at bounding box center [1206, 634] width 190 height 29
